Goal: Information Seeking & Learning: Check status

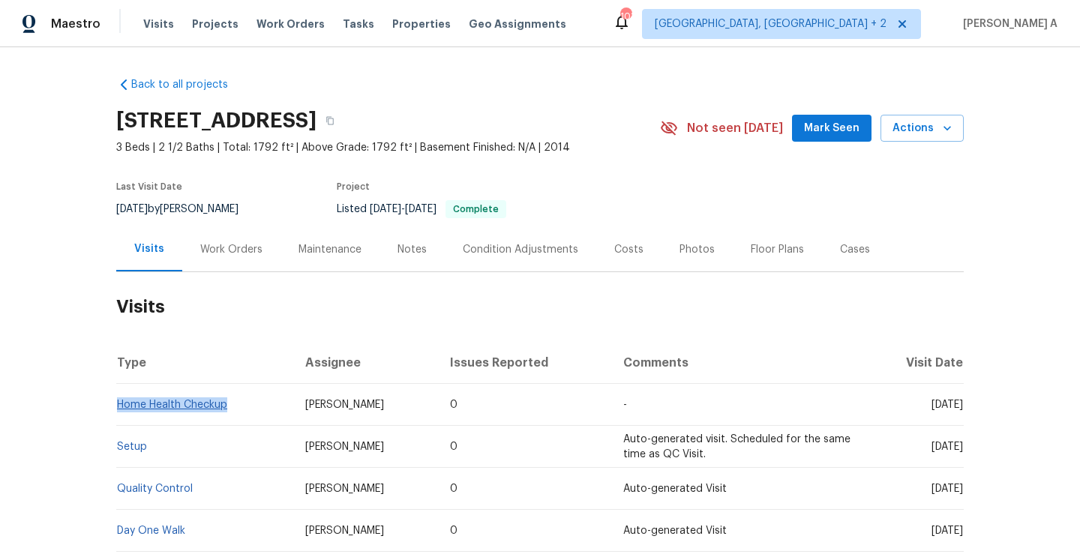
drag, startPoint x: 230, startPoint y: 407, endPoint x: 120, endPoint y: 407, distance: 109.5
click at [120, 407] on td "Home Health Checkup" at bounding box center [204, 405] width 177 height 42
copy link "Home Health Checkup"
click at [223, 254] on div "Work Orders" at bounding box center [231, 249] width 62 height 15
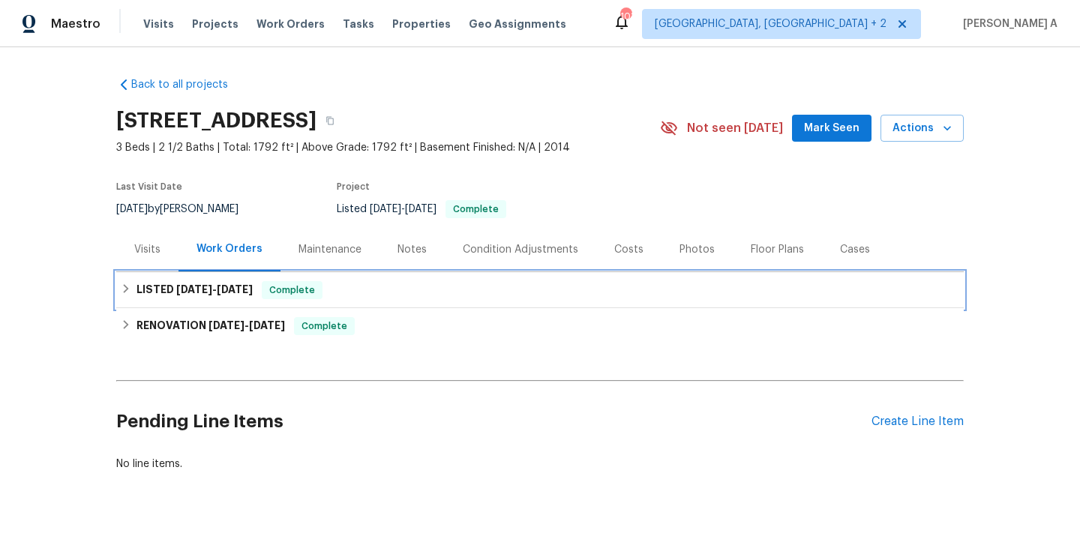
click at [236, 296] on h6 "LISTED 8/16/25 - 8/18/25" at bounding box center [195, 290] width 116 height 18
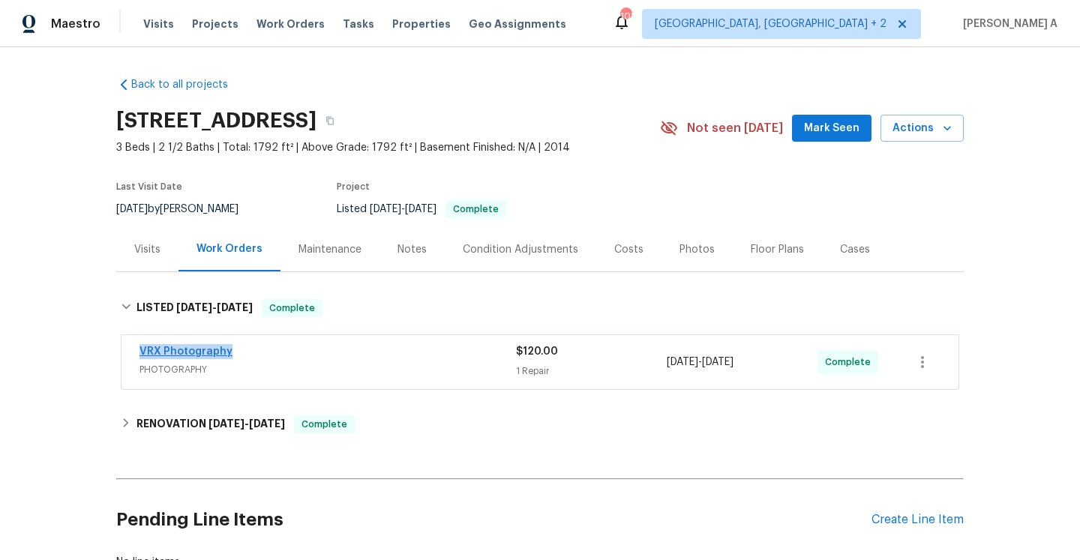
drag, startPoint x: 236, startPoint y: 355, endPoint x: 139, endPoint y: 356, distance: 97.5
click at [140, 356] on div "VRX Photography" at bounding box center [328, 353] width 377 height 18
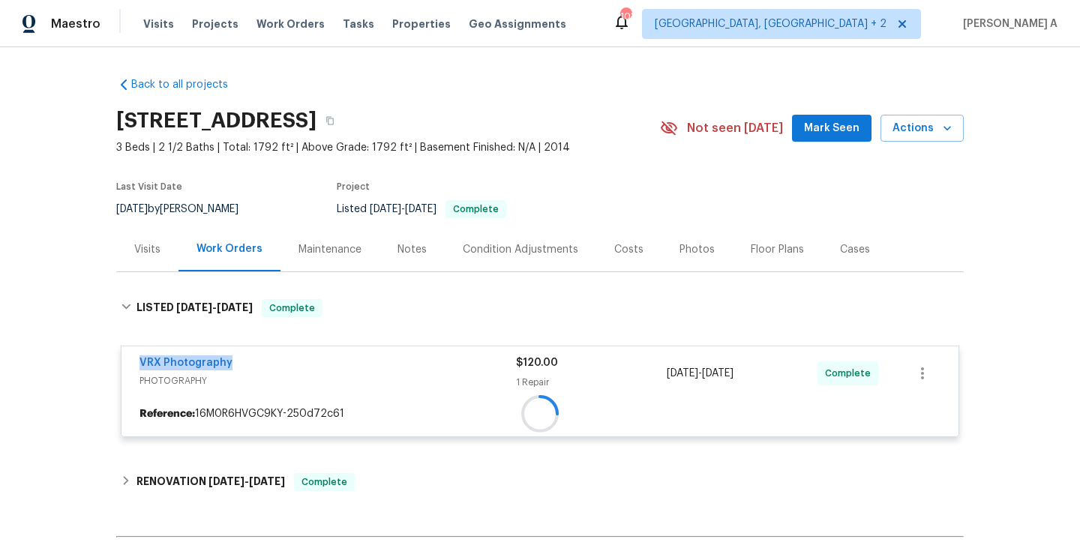
copy link "VRX Photography"
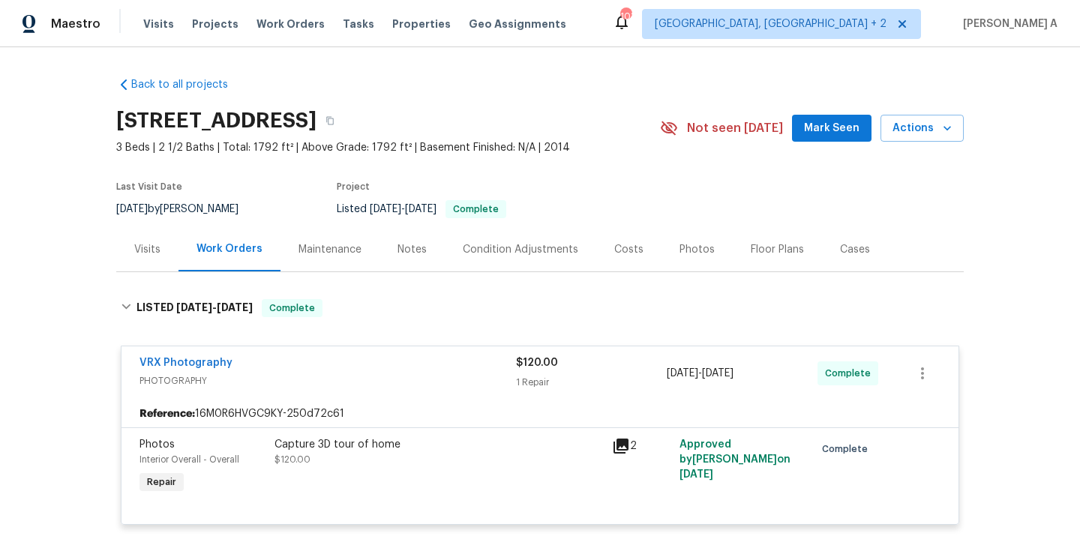
click at [158, 242] on div "Visits" at bounding box center [147, 249] width 26 height 15
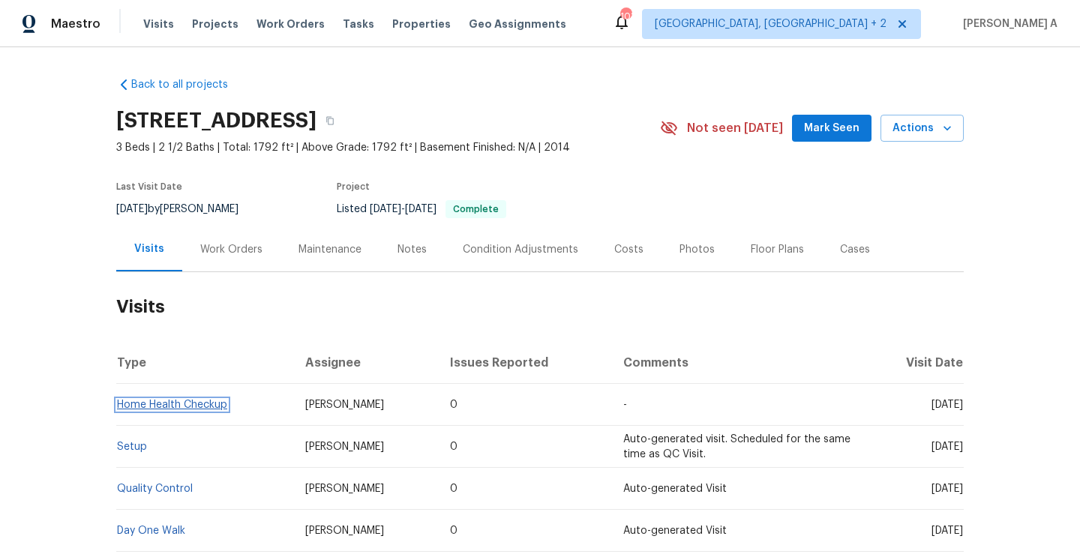
click at [221, 405] on link "Home Health Checkup" at bounding box center [172, 405] width 110 height 11
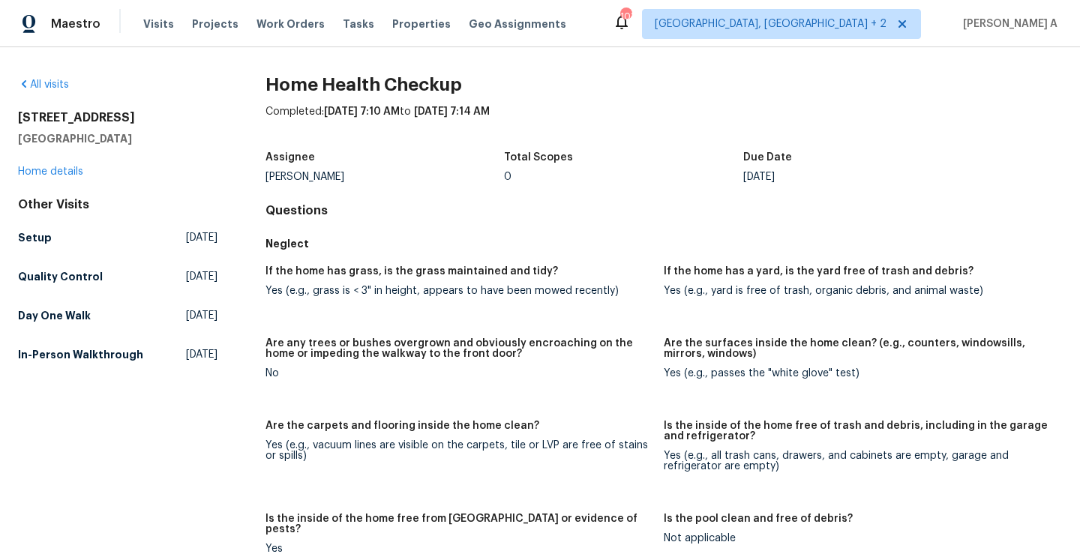
click at [74, 177] on div "7027 Woodsbay Ln Rock Hill, SC 29732 Home details" at bounding box center [118, 144] width 200 height 69
click at [77, 168] on link "Home details" at bounding box center [50, 172] width 65 height 11
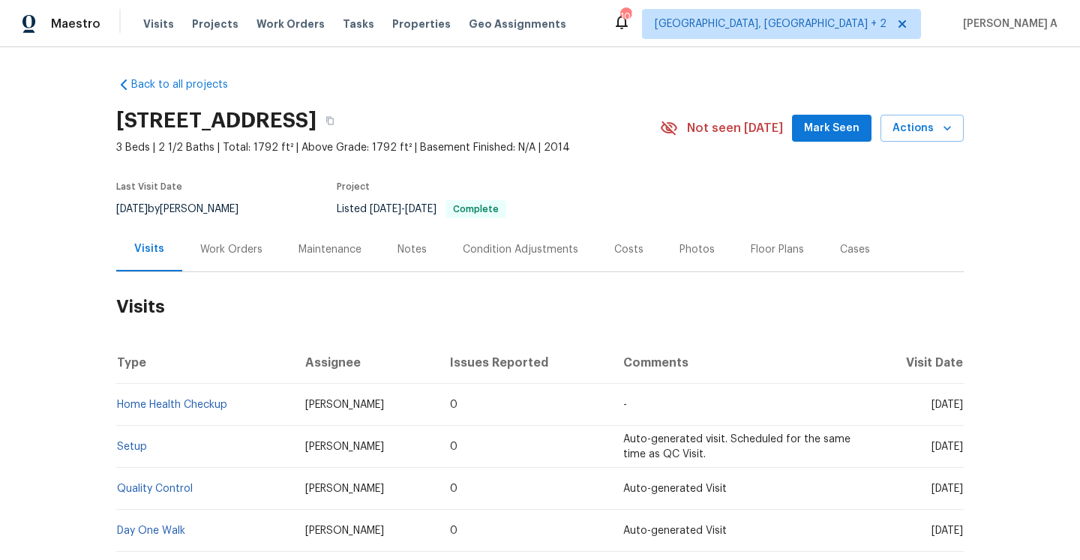
click at [224, 260] on div "Work Orders" at bounding box center [231, 249] width 98 height 44
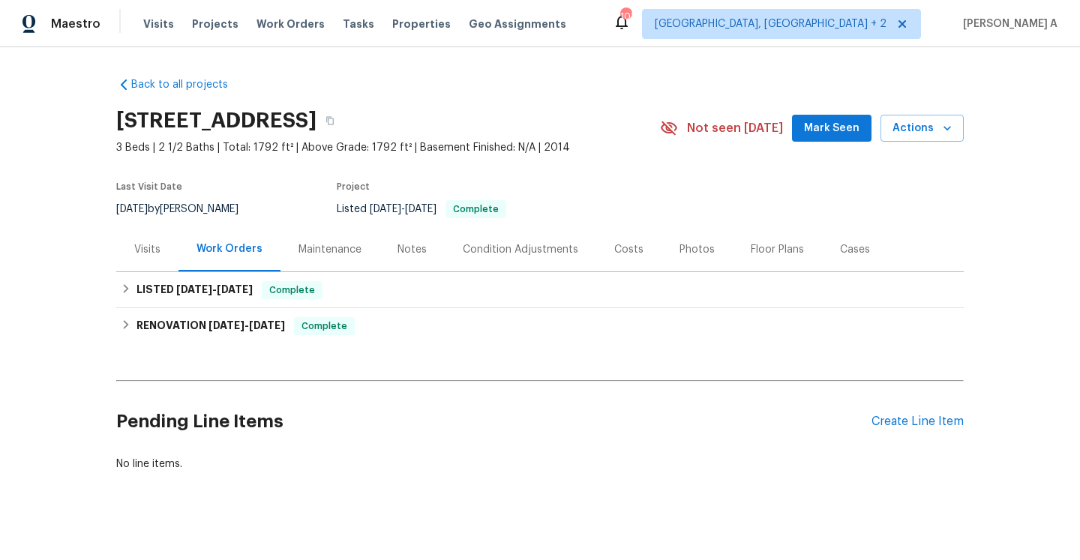
click at [167, 248] on div "Visits" at bounding box center [147, 249] width 62 height 44
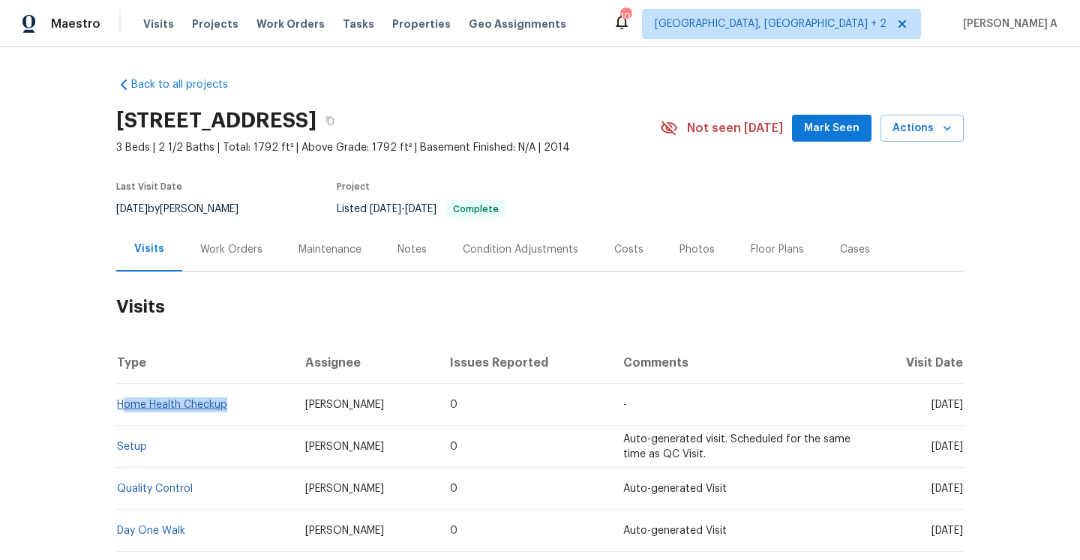
drag, startPoint x: 232, startPoint y: 409, endPoint x: 120, endPoint y: 407, distance: 111.8
click at [120, 407] on td "Home Health Checkup" at bounding box center [204, 405] width 177 height 42
click at [129, 406] on link "Home Health Checkup" at bounding box center [172, 405] width 110 height 11
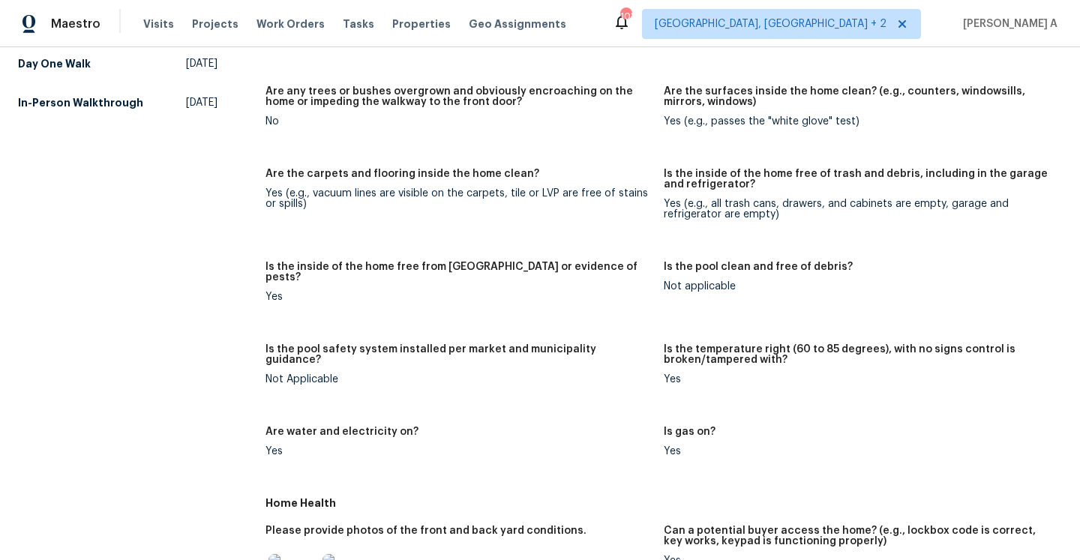
scroll to position [782, 0]
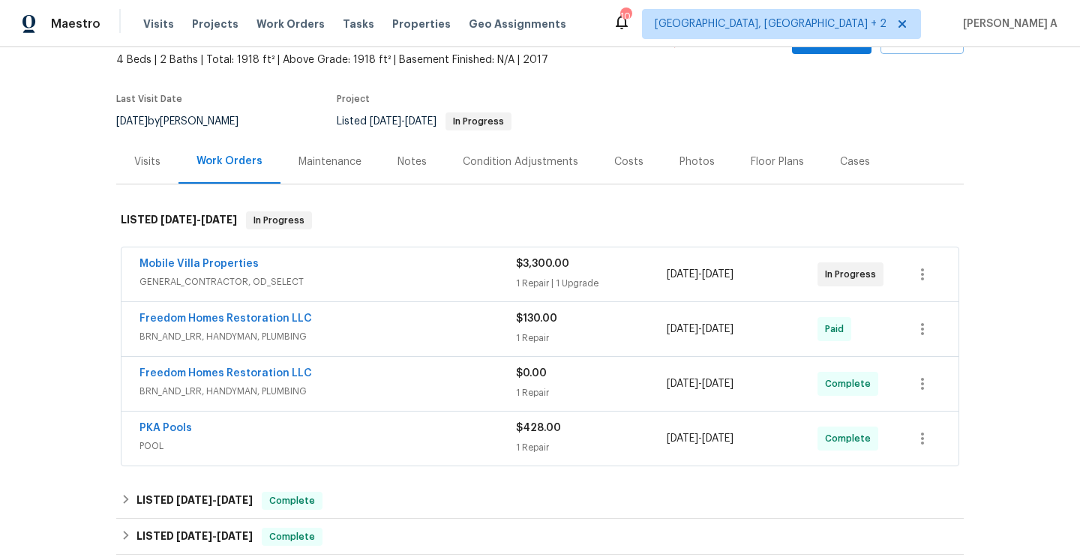
scroll to position [154, 0]
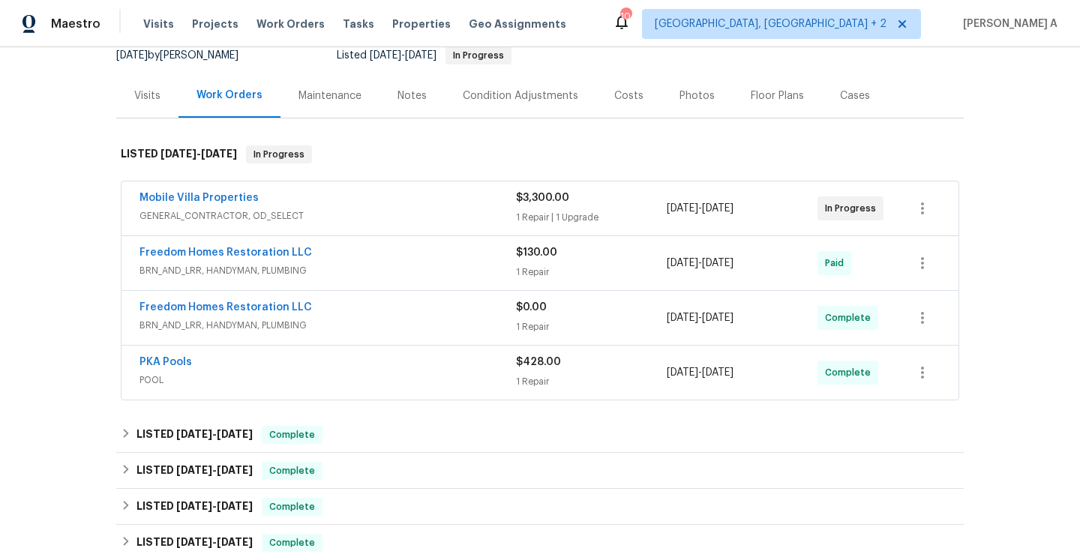
click at [383, 224] on div "Mobile Villa Properties GENERAL_CONTRACTOR, OD_SELECT" at bounding box center [328, 209] width 377 height 36
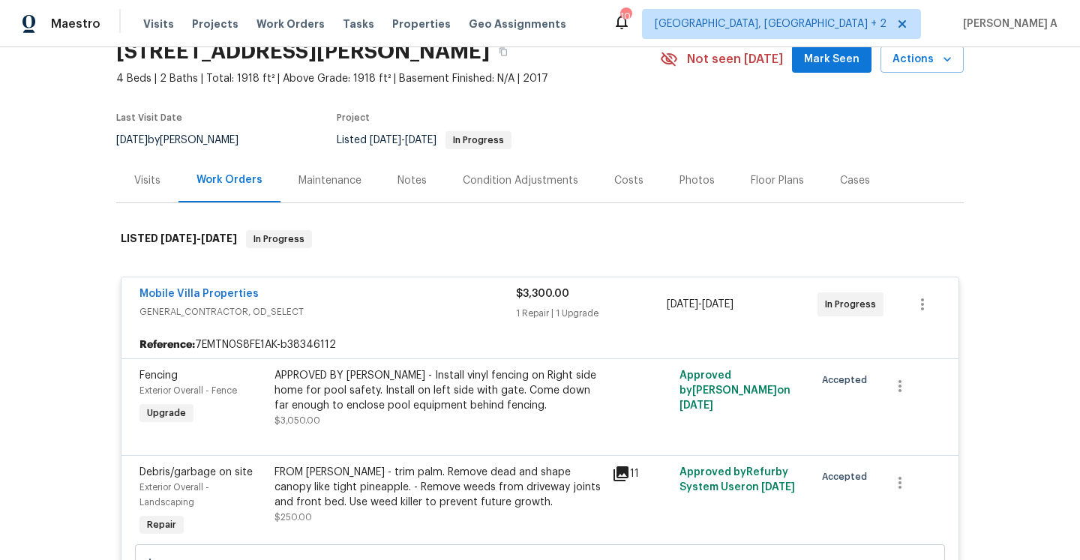
scroll to position [37, 0]
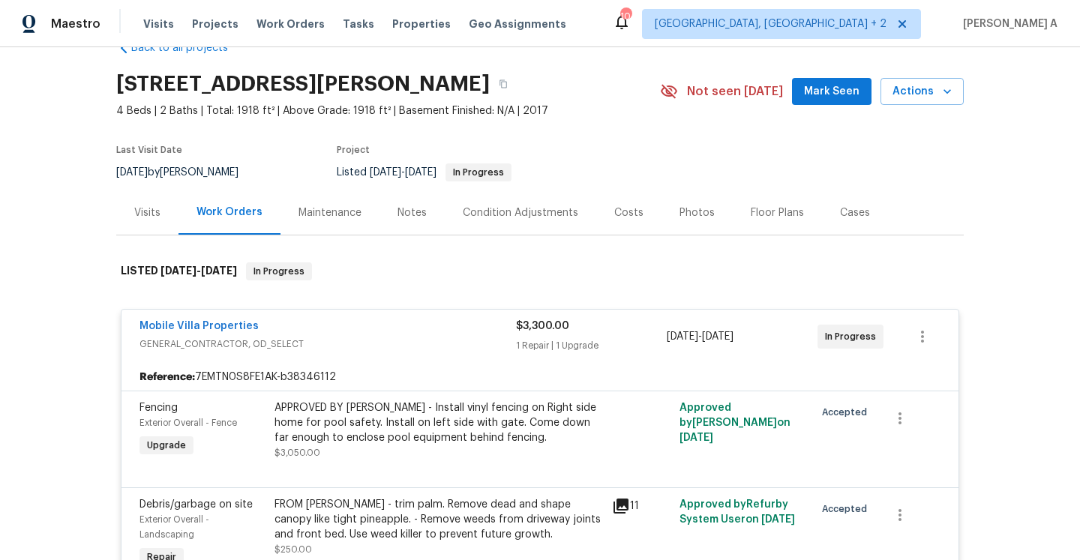
drag, startPoint x: 136, startPoint y: 332, endPoint x: 793, endPoint y: 350, distance: 657.3
click at [793, 350] on div "Mobile Villa Properties GENERAL_CONTRACTOR, OD_SELECT $3,300.00 1 Repair | 1 Up…" at bounding box center [540, 337] width 837 height 54
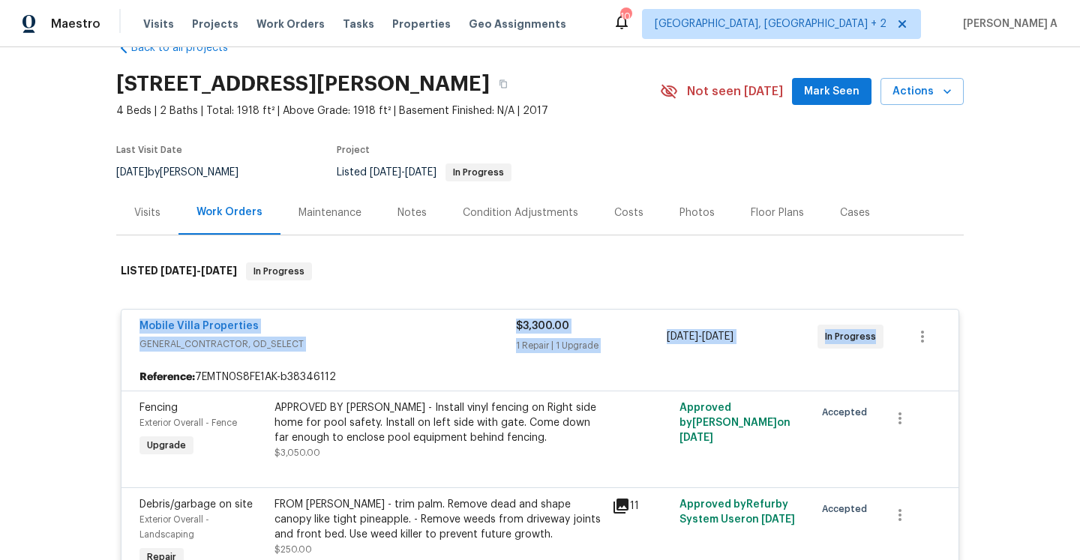
copy div "Mobile Villa Properties GENERAL_CONTRACTOR, OD_SELECT $3,300.00 1 Repair | 1 Up…"
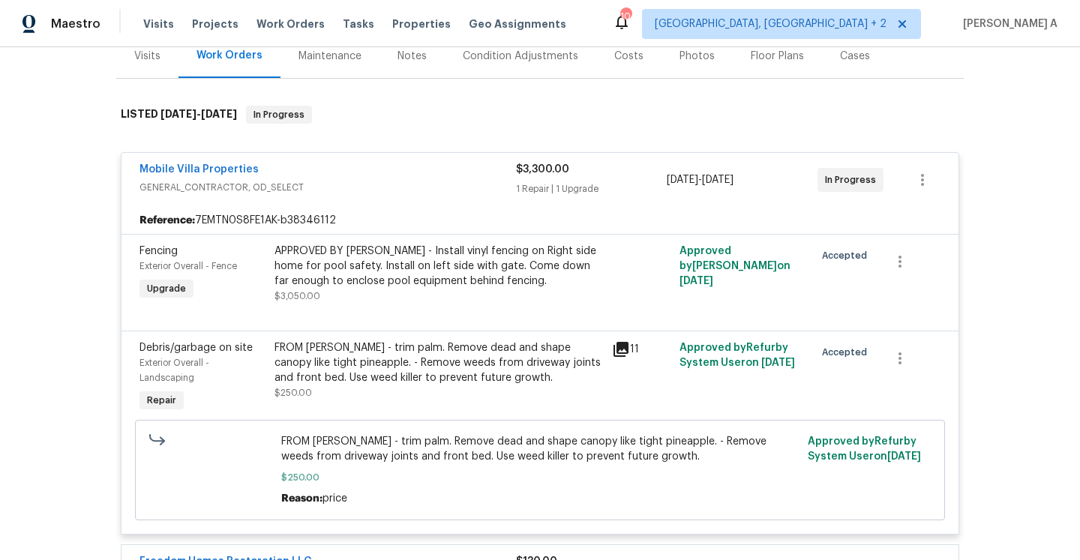
click at [317, 279] on div "APPROVED BY MAYES - Install vinyl fencing on Right side home for pool safety. I…" at bounding box center [439, 266] width 329 height 45
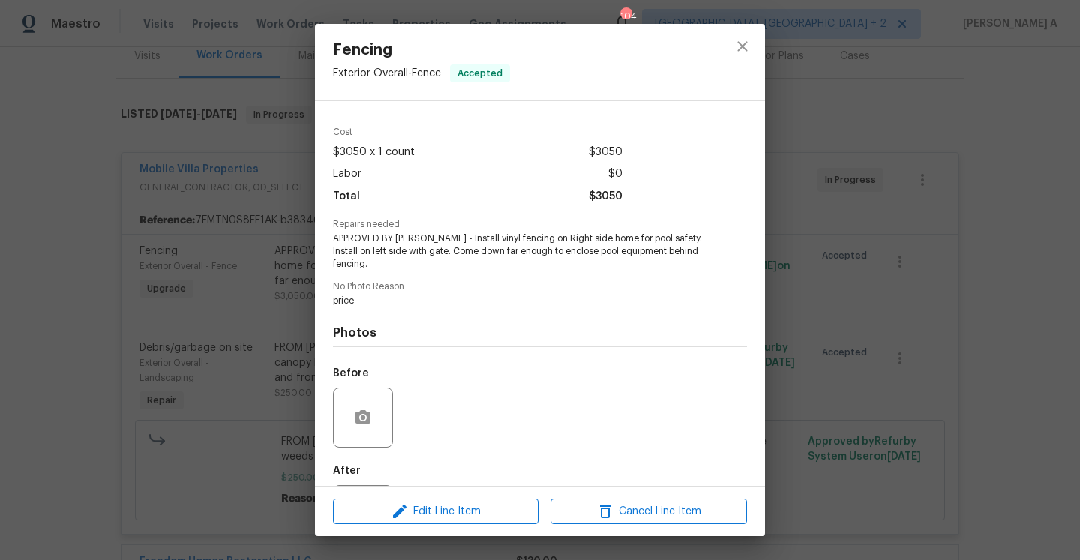
scroll to position [105, 0]
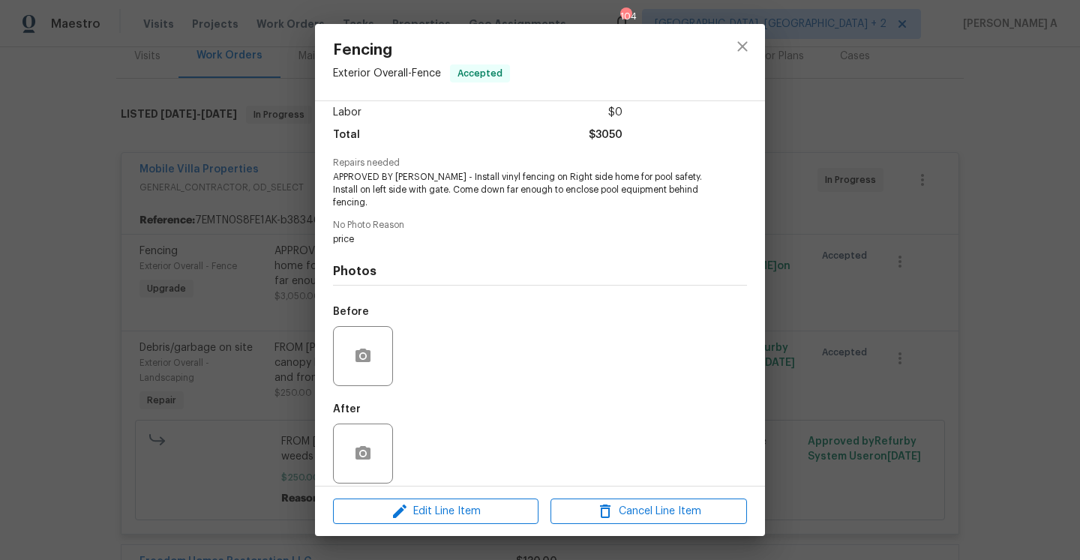
click at [807, 254] on div "Fencing Exterior Overall - Fence Accepted Vendor Mobile Villa Properties Accoun…" at bounding box center [540, 280] width 1080 height 560
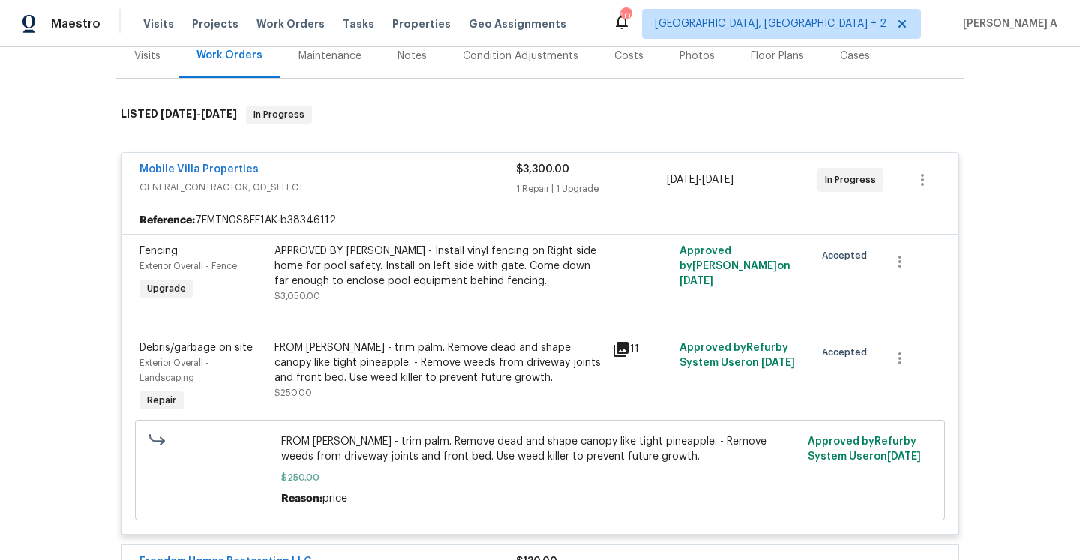
click at [619, 277] on div at bounding box center [642, 273] width 68 height 69
click at [536, 362] on div "FROM PAUL - trim palm. Remove dead and shape canopy like tight pineapple. - Rem…" at bounding box center [439, 363] width 329 height 45
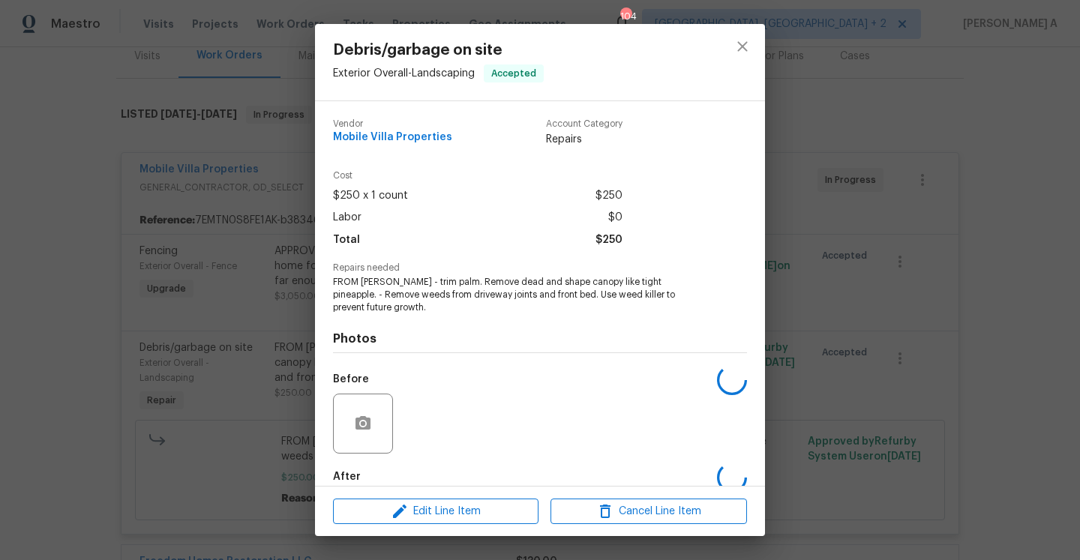
scroll to position [68, 0]
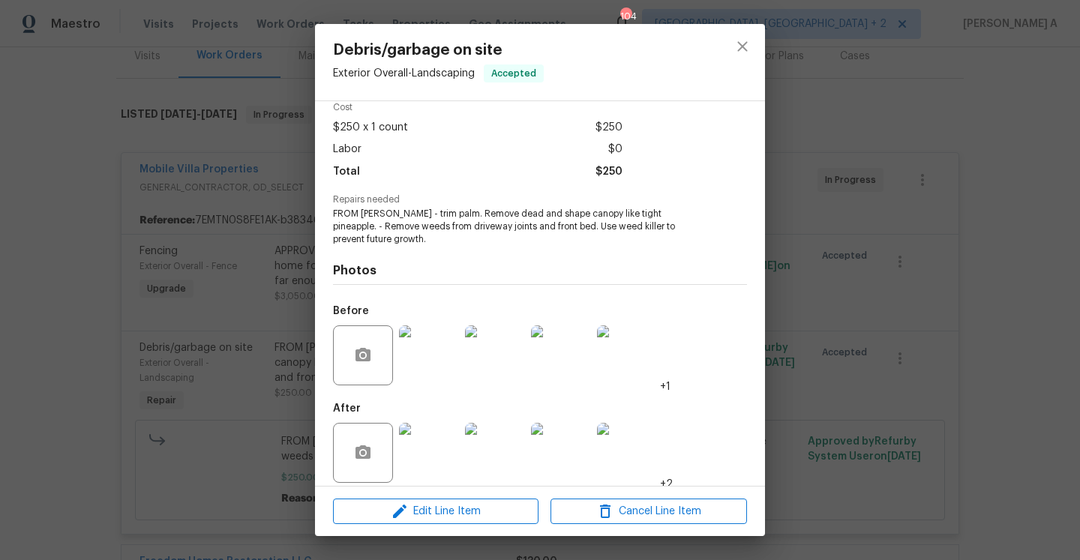
click at [435, 361] on img at bounding box center [429, 356] width 60 height 60
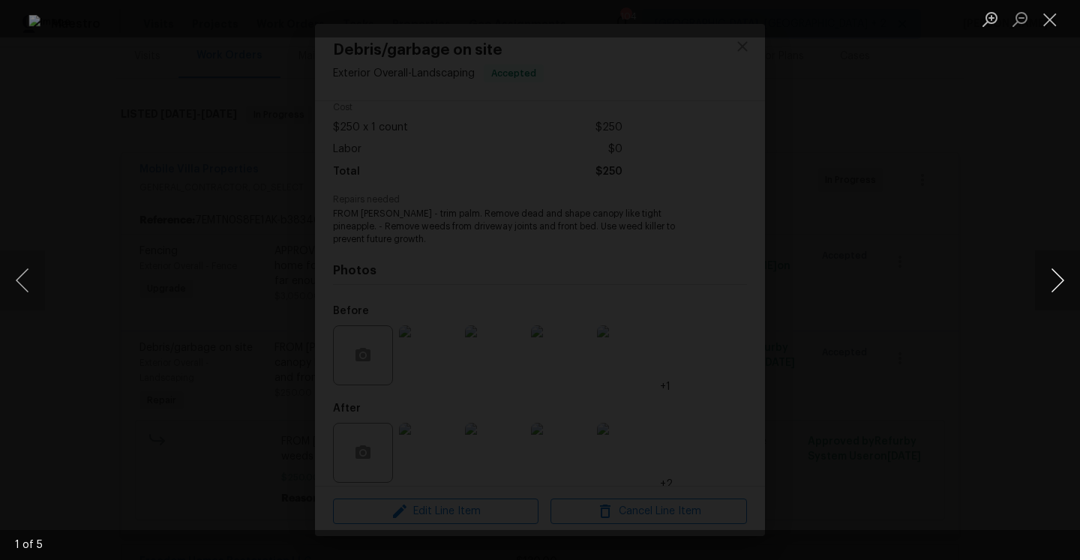
click at [1055, 289] on button "Next image" at bounding box center [1057, 281] width 45 height 60
click at [971, 233] on div "Lightbox" at bounding box center [540, 280] width 1080 height 560
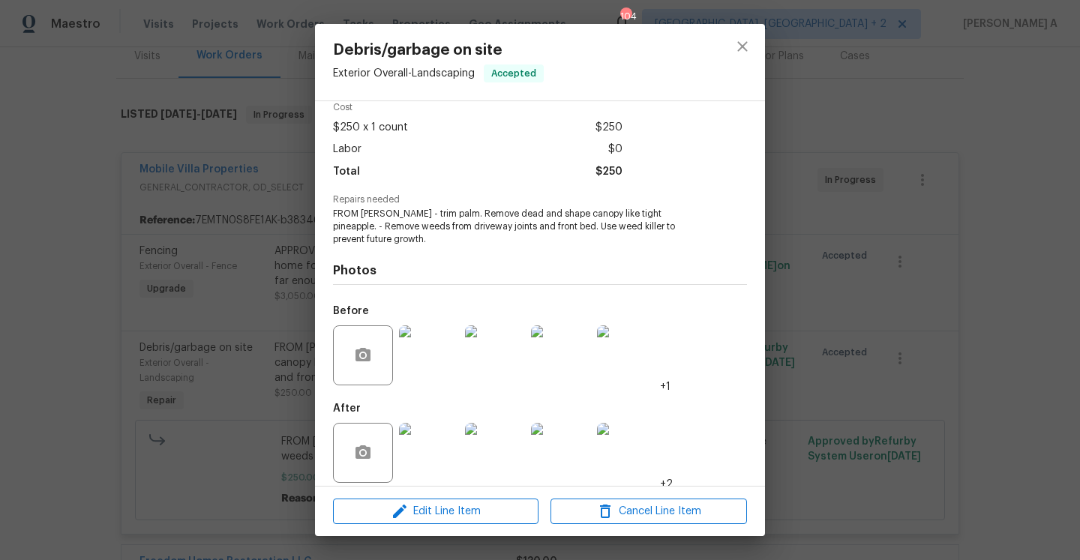
click at [437, 449] on img at bounding box center [429, 453] width 60 height 60
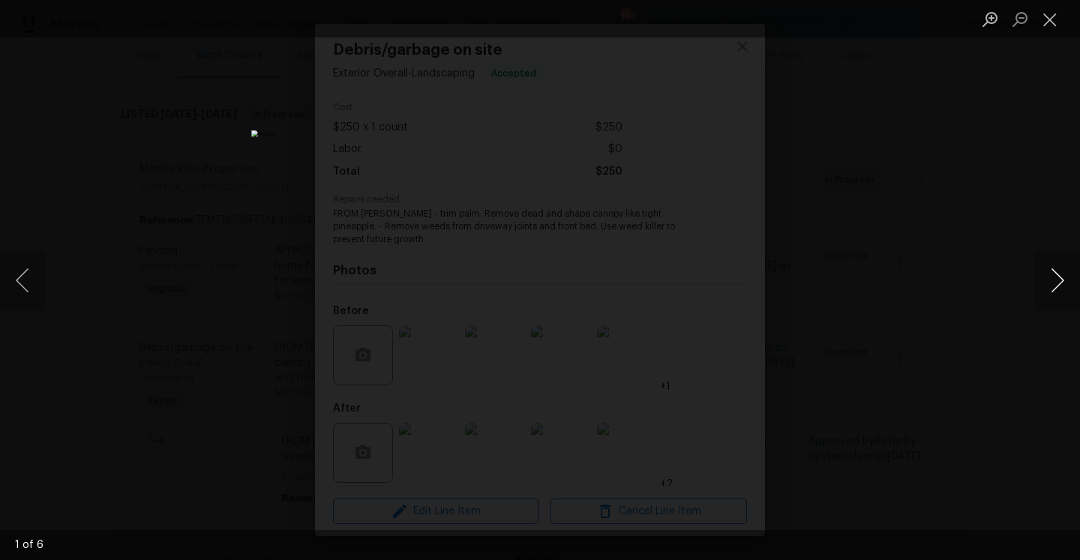
click at [1065, 282] on button "Next image" at bounding box center [1057, 281] width 45 height 60
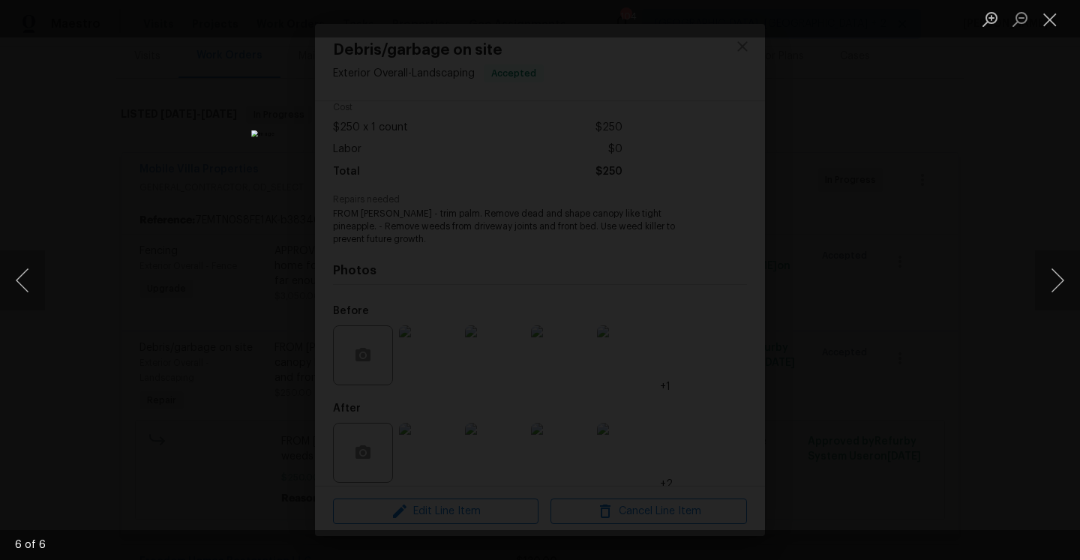
click at [974, 239] on div "Lightbox" at bounding box center [540, 280] width 1080 height 560
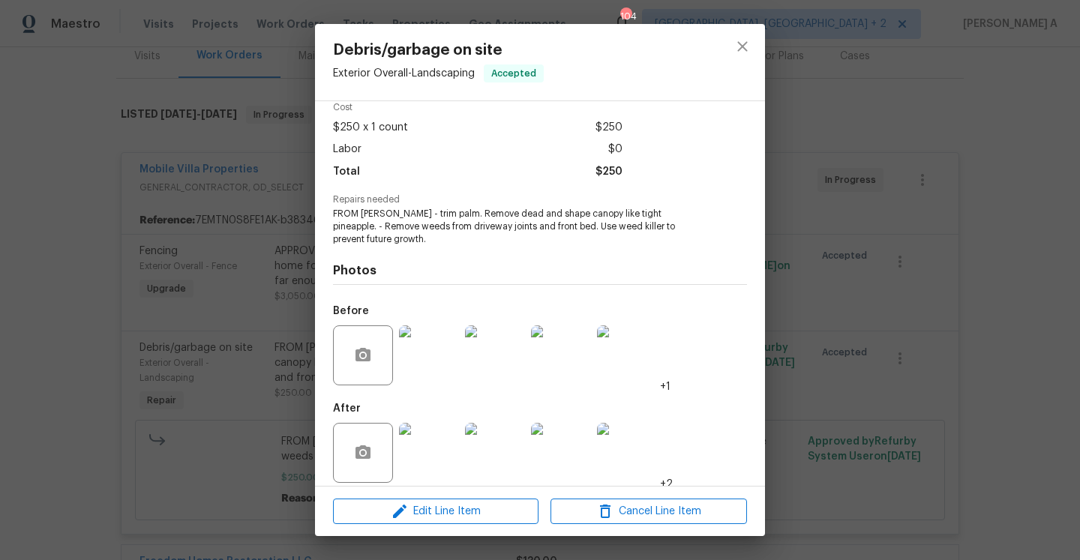
click at [958, 245] on div "Debris/garbage on site Exterior Overall - Landscaping Accepted Vendor Mobile Vi…" at bounding box center [540, 280] width 1080 height 560
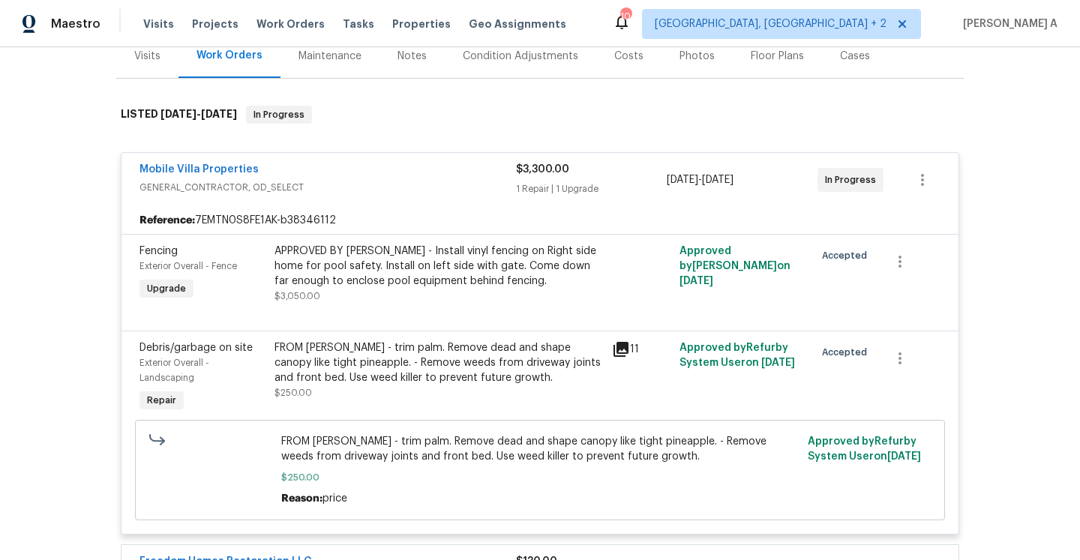
click at [407, 256] on div "APPROVED BY MAYES - Install vinyl fencing on Right side home for pool safety. I…" at bounding box center [439, 266] width 329 height 45
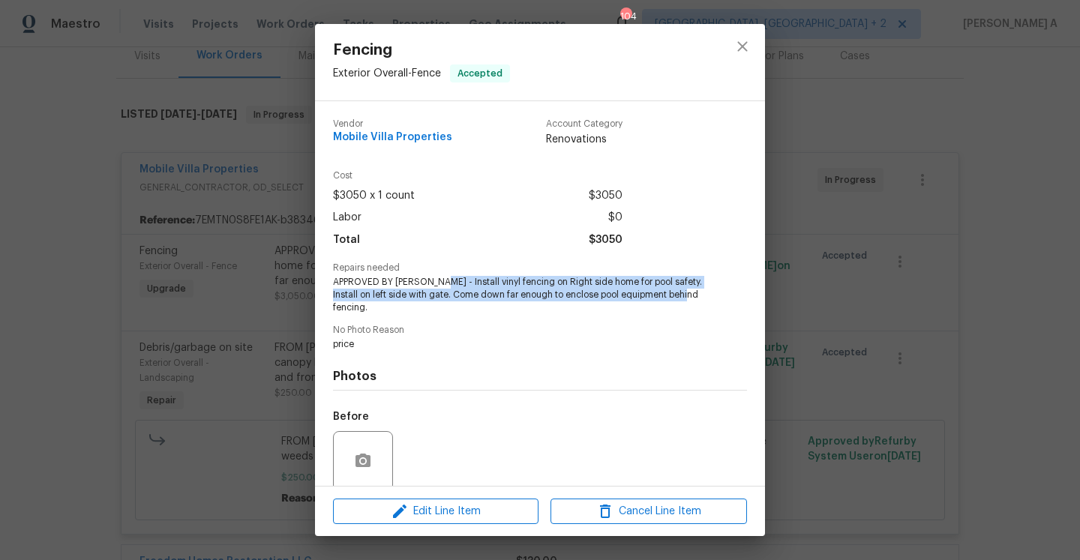
drag, startPoint x: 431, startPoint y: 282, endPoint x: 686, endPoint y: 295, distance: 254.6
click at [686, 295] on span "APPROVED BY MAYES - Install vinyl fencing on Right side home for pool safety. I…" at bounding box center [519, 295] width 373 height 38
copy span "Install vinyl fencing on Right side home for pool safety. Install on left side …"
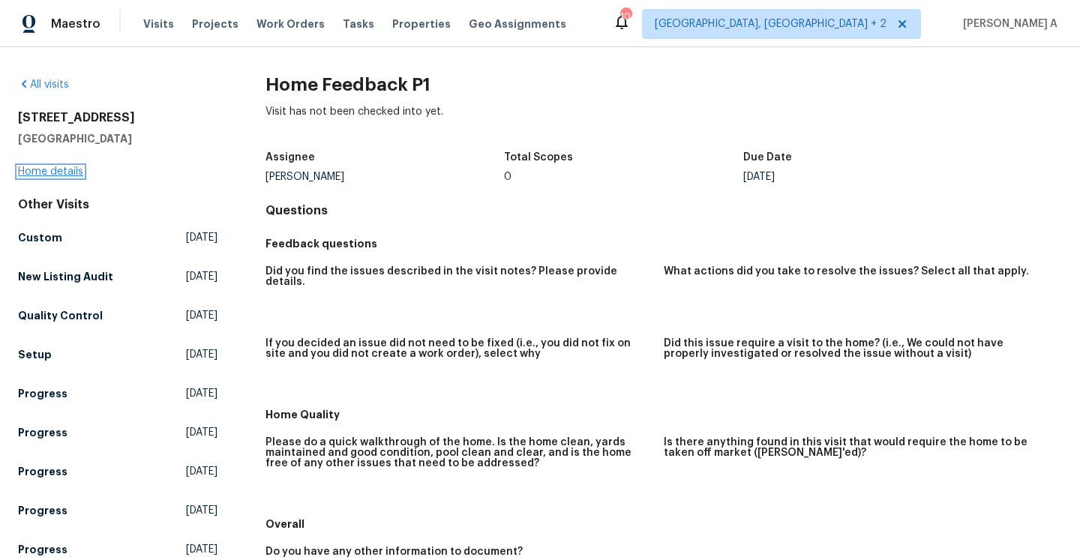
click at [73, 175] on link "Home details" at bounding box center [50, 172] width 65 height 11
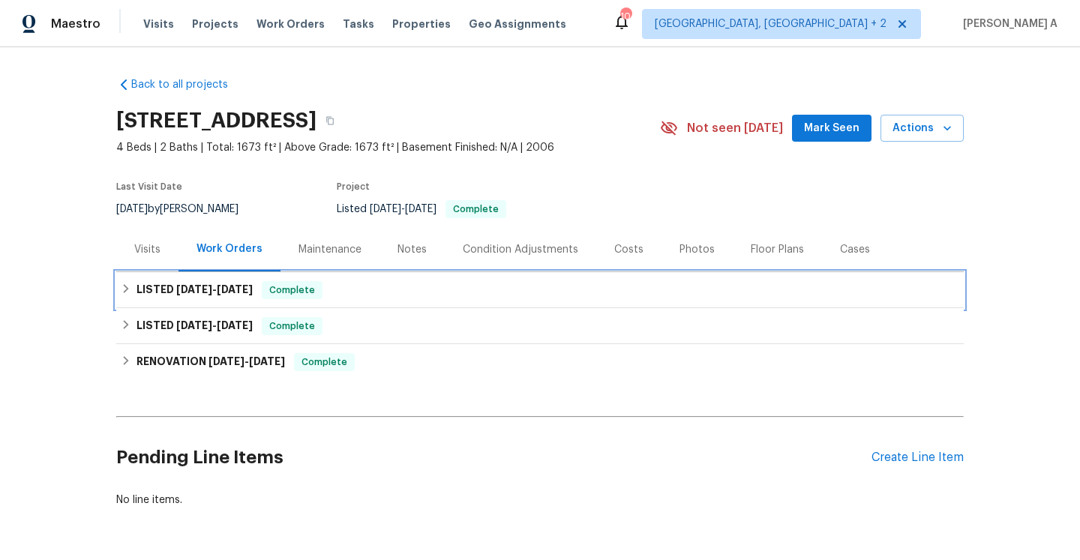
click at [353, 294] on div "LISTED 8/26/25 - 8/28/25 Complete" at bounding box center [540, 290] width 839 height 18
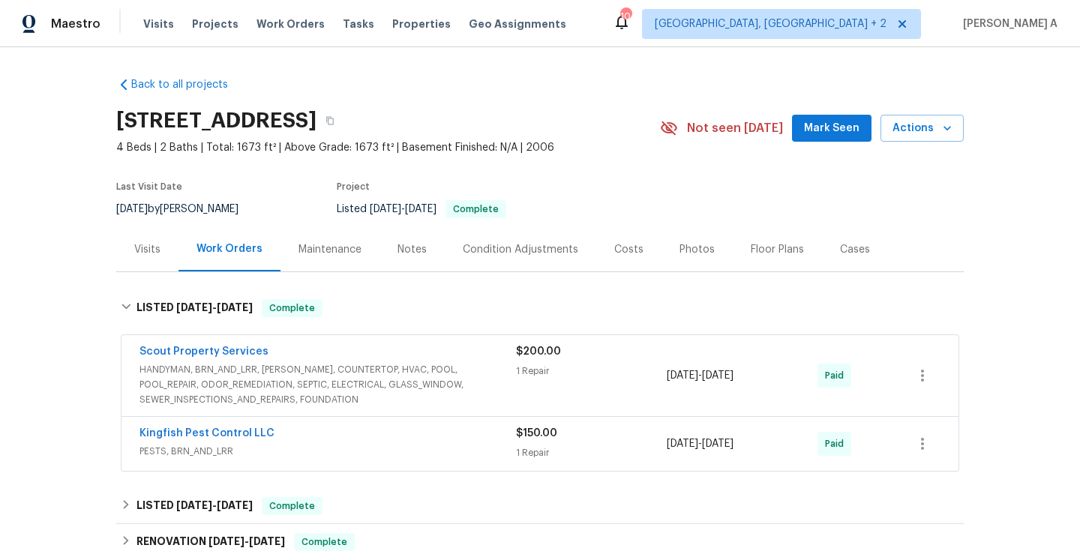
click at [158, 239] on div "Visits" at bounding box center [147, 249] width 62 height 44
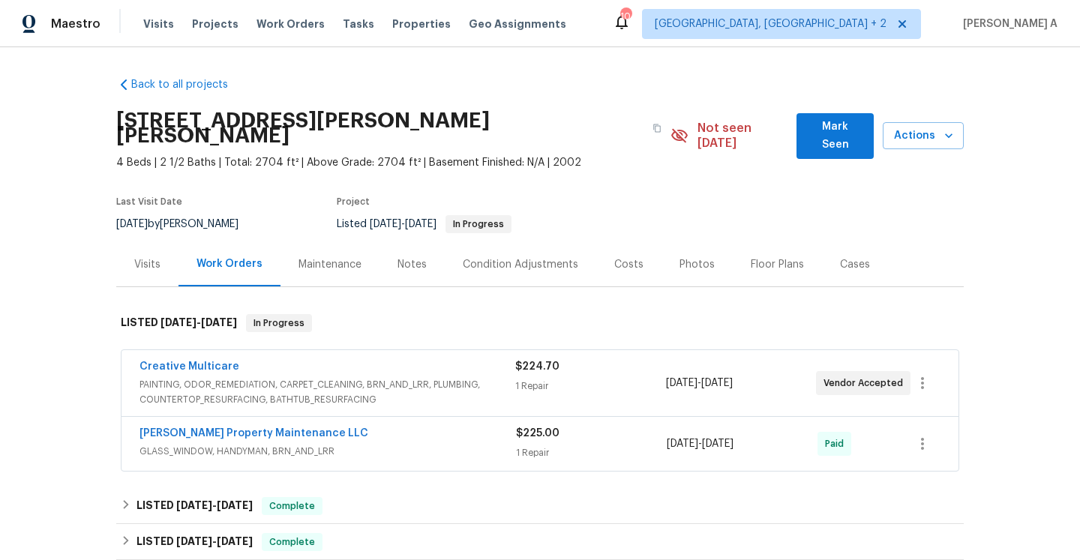
click at [358, 377] on span "PAINTING, ODOR_REMEDIATION, CARPET_CLEANING, BRN_AND_LRR, PLUMBING, COUNTERTOP_…" at bounding box center [328, 392] width 376 height 30
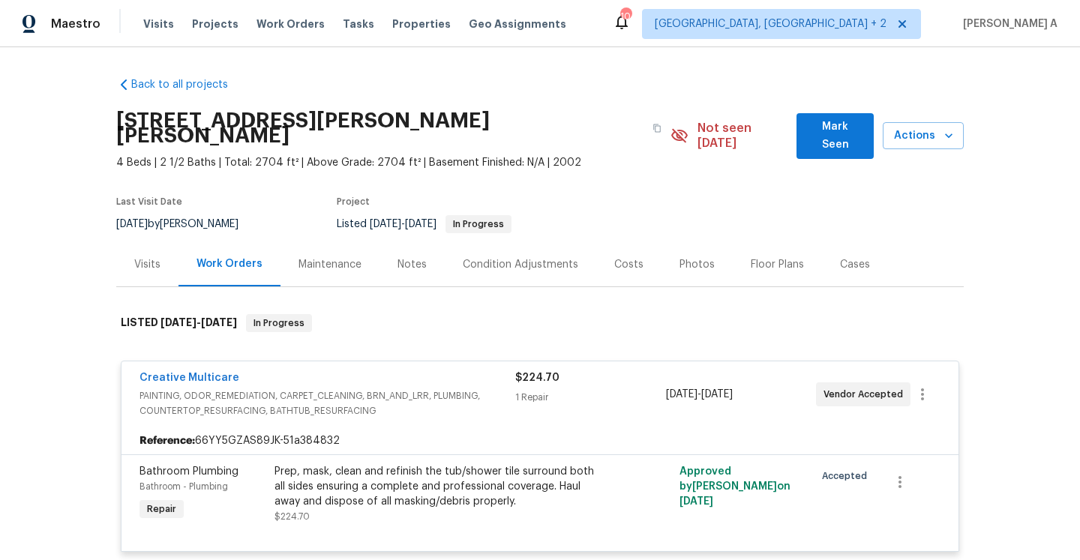
click at [361, 371] on div "Creative Multicare" at bounding box center [328, 380] width 376 height 18
